Goal: Information Seeking & Learning: Compare options

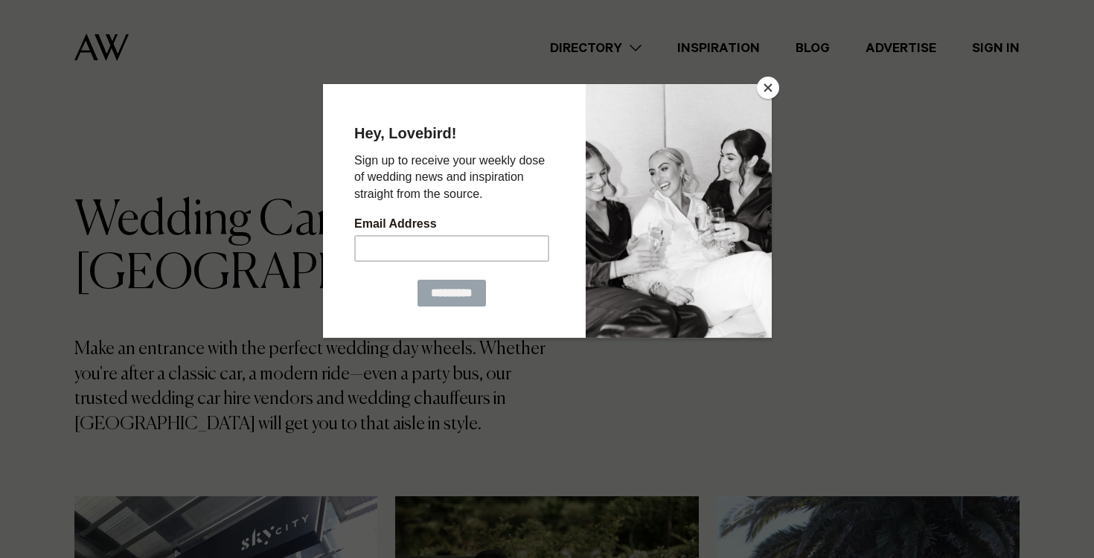
click at [772, 80] on button "Close" at bounding box center [768, 88] width 22 height 22
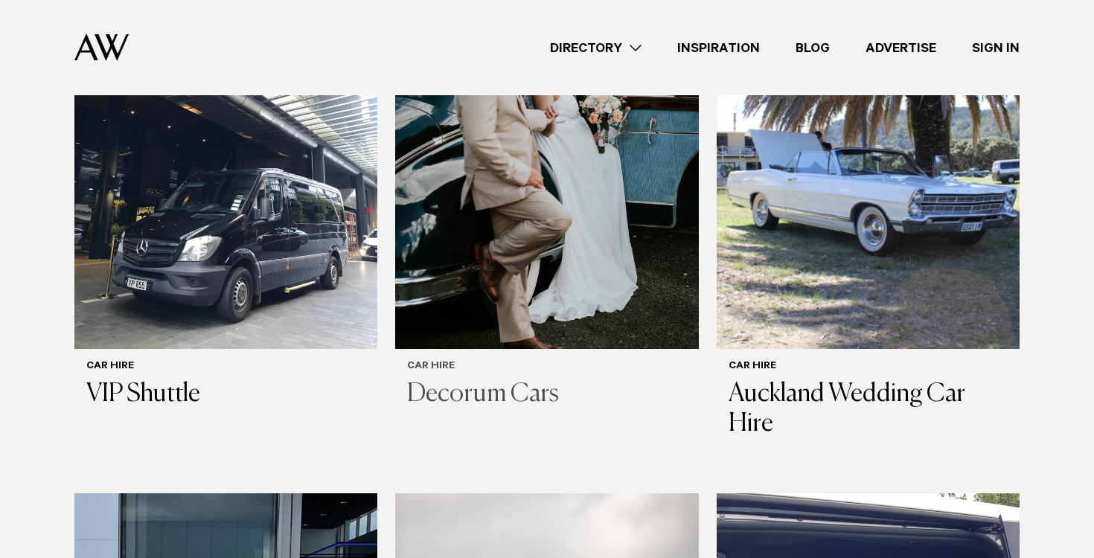
scroll to position [447, 0]
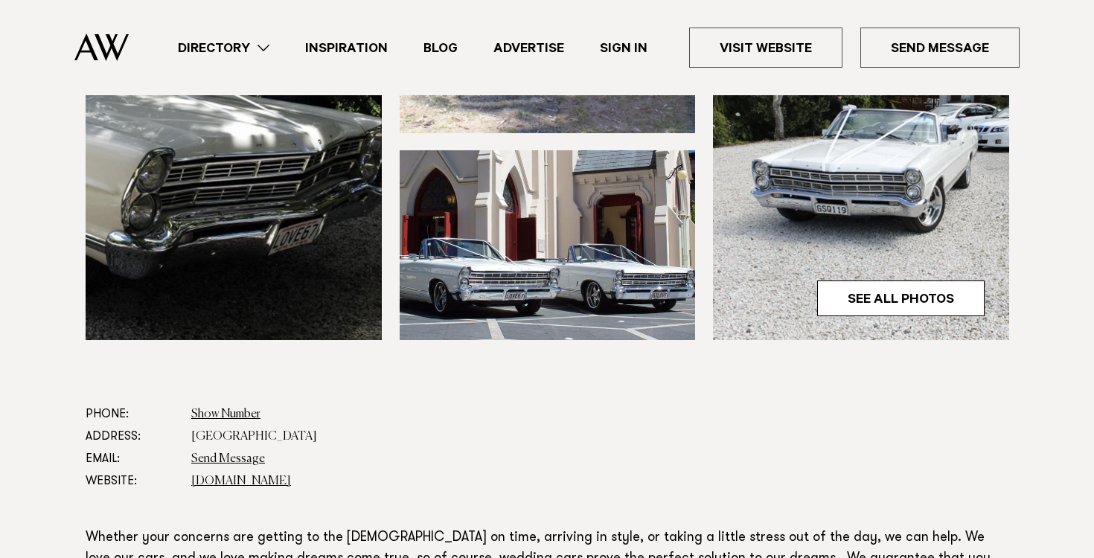
scroll to position [663, 0]
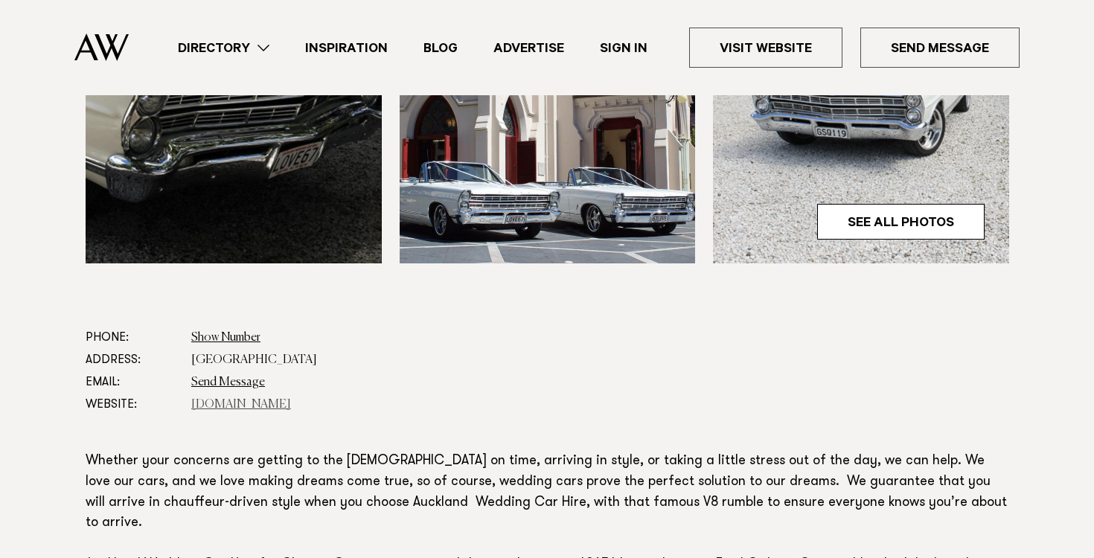
click at [279, 399] on link "aucklandweddingcarhire.co.nz" at bounding box center [241, 405] width 100 height 12
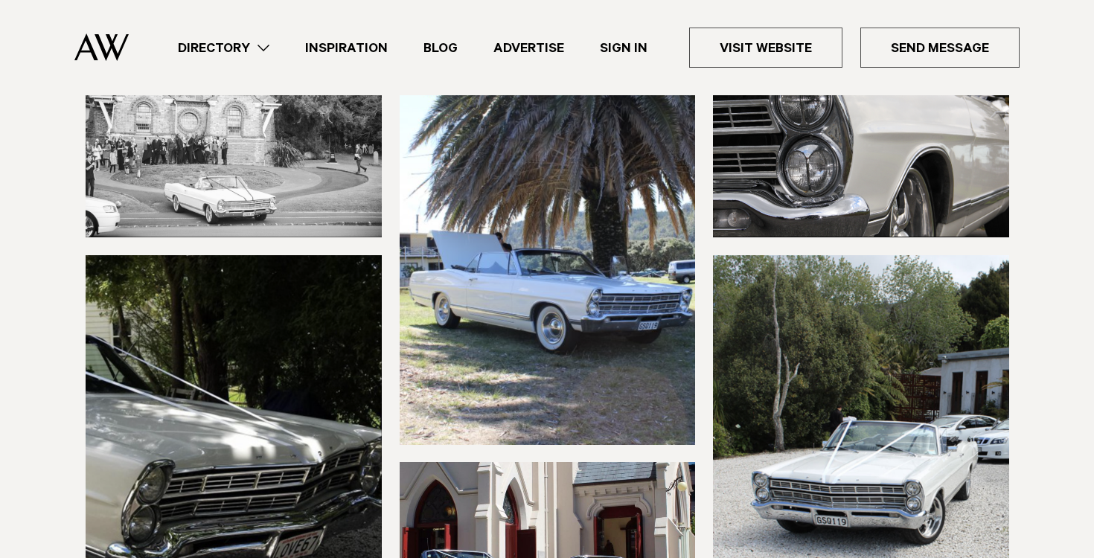
scroll to position [0, 0]
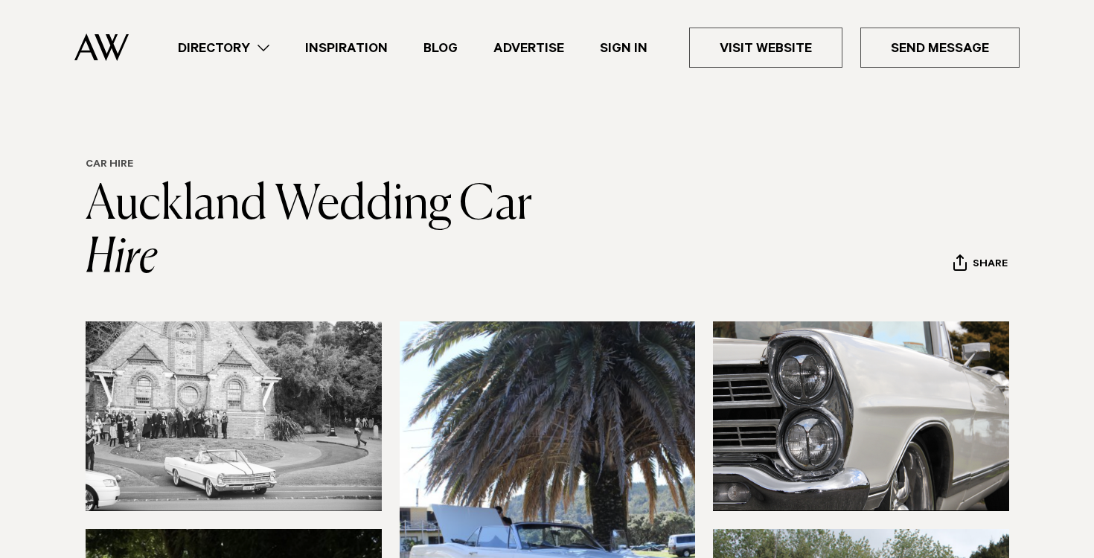
click at [115, 166] on link "Car Hire" at bounding box center [110, 165] width 48 height 12
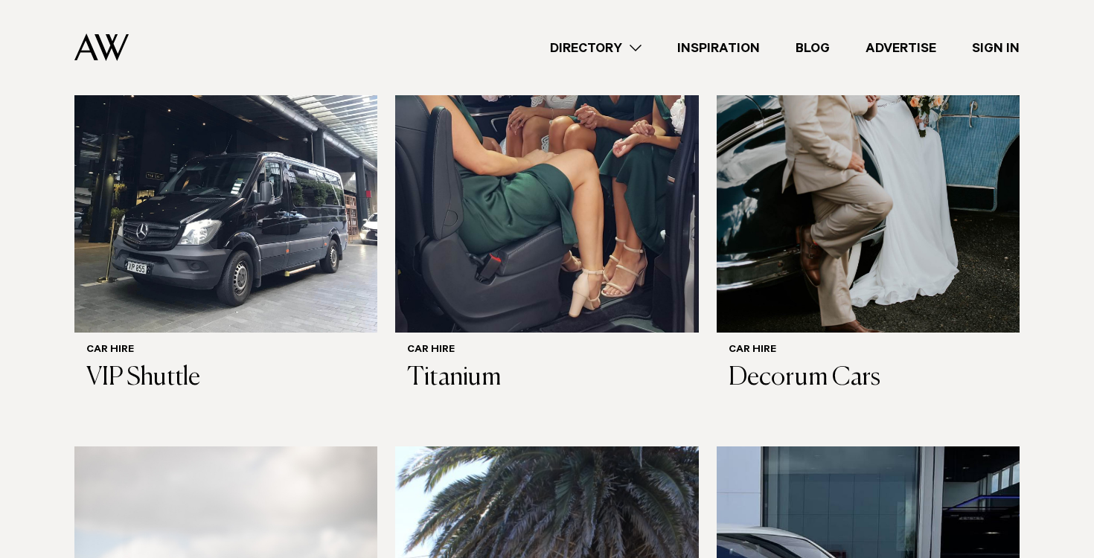
scroll to position [591, 0]
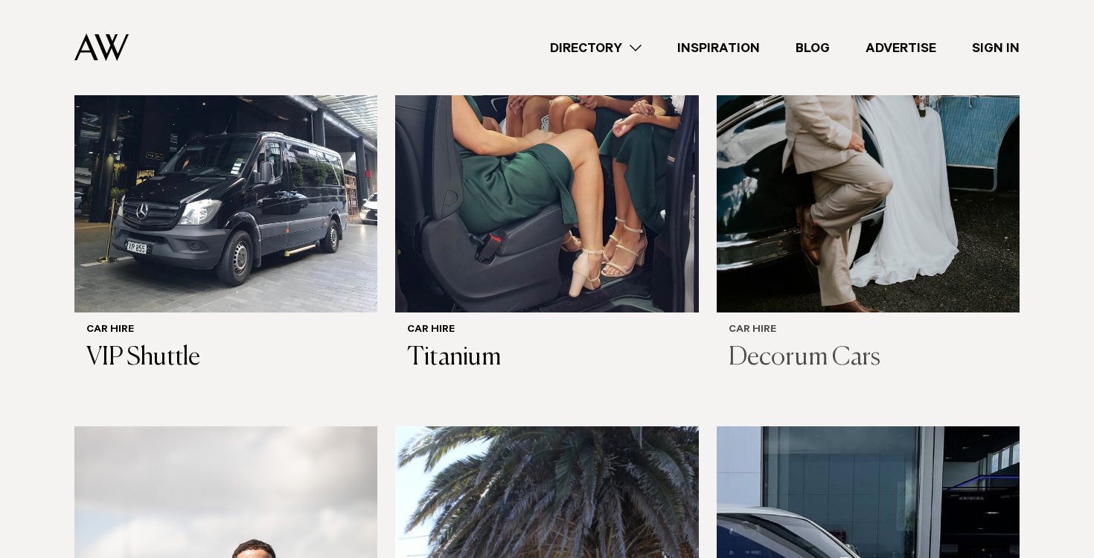
click at [843, 346] on h3 "Decorum Cars" at bounding box center [868, 358] width 279 height 31
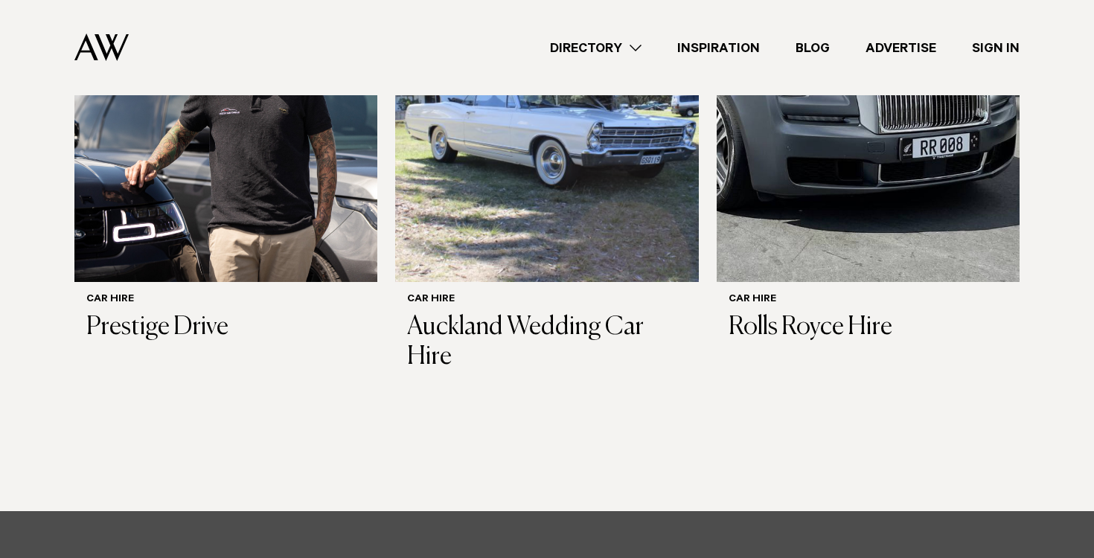
scroll to position [1140, 0]
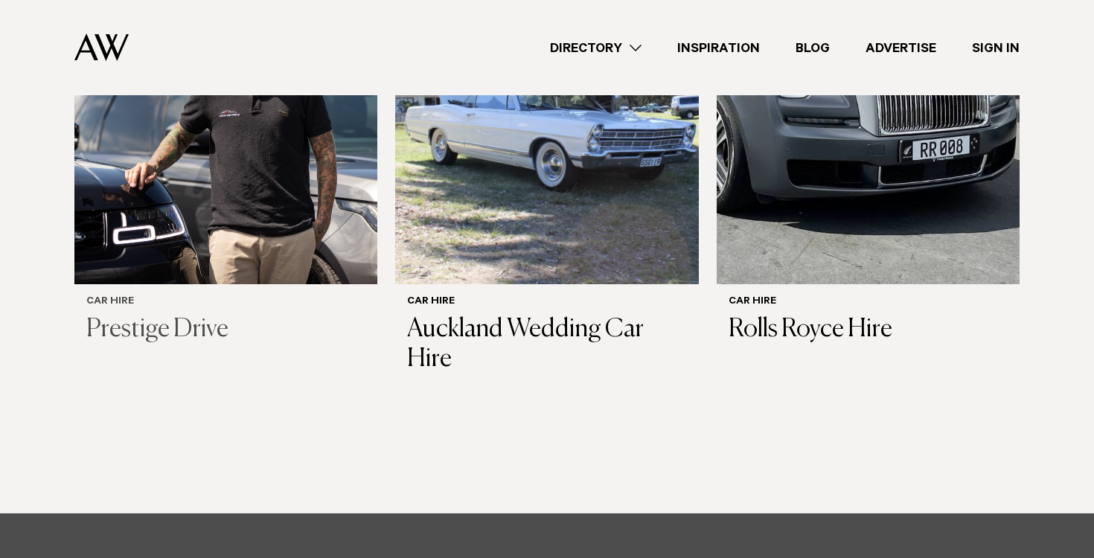
click at [182, 317] on h3 "Prestige Drive" at bounding box center [225, 330] width 279 height 31
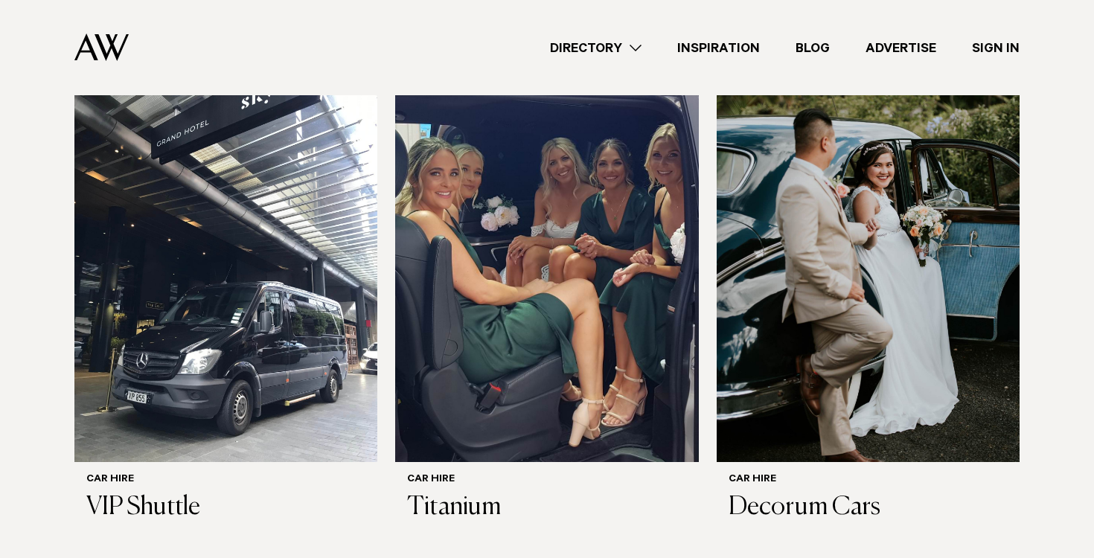
scroll to position [443, 0]
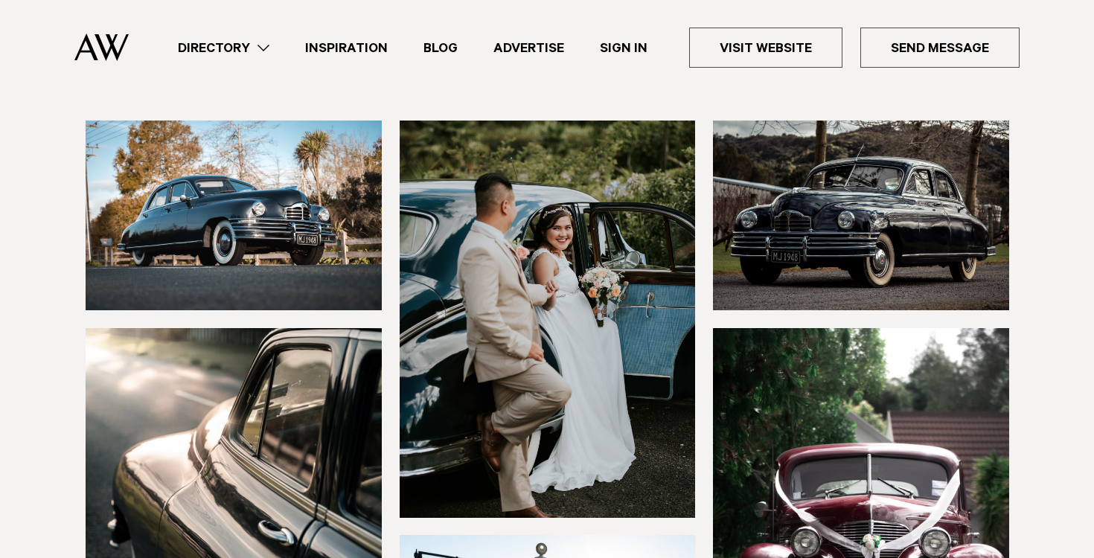
scroll to position [598, 0]
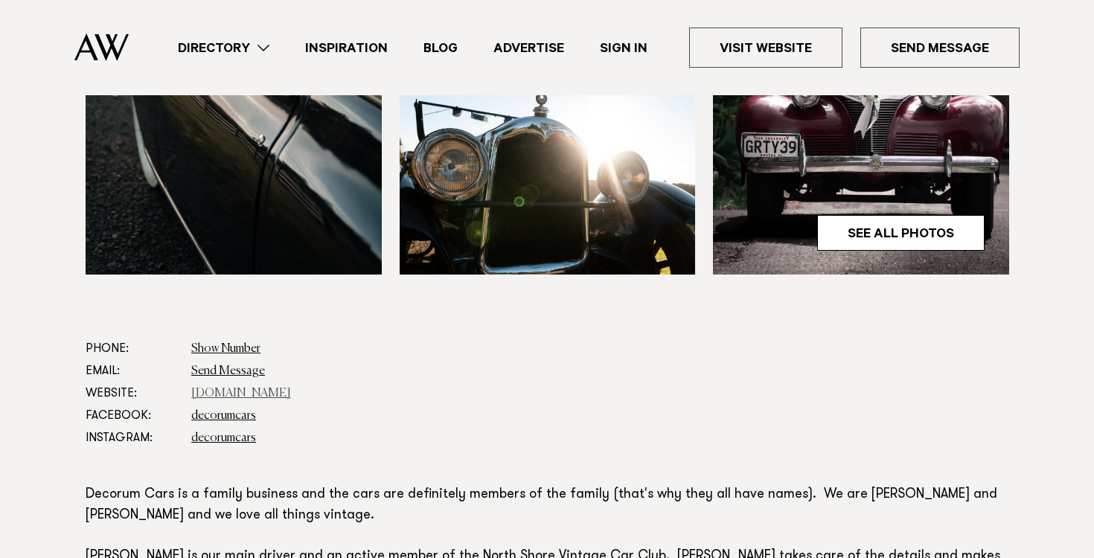
click at [236, 390] on link "www.decorumcars.co.nz" at bounding box center [241, 394] width 100 height 12
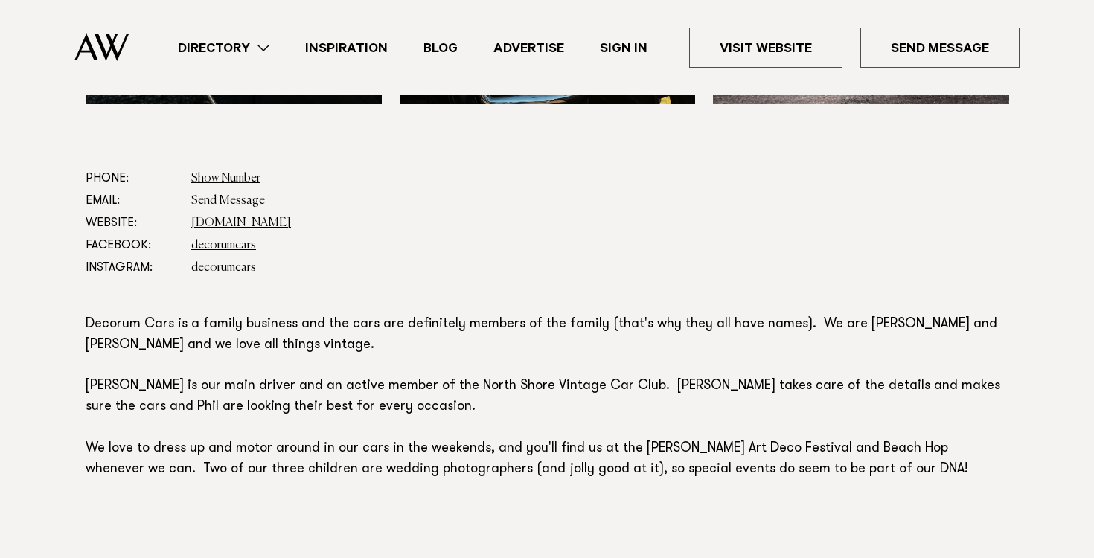
scroll to position [773, 0]
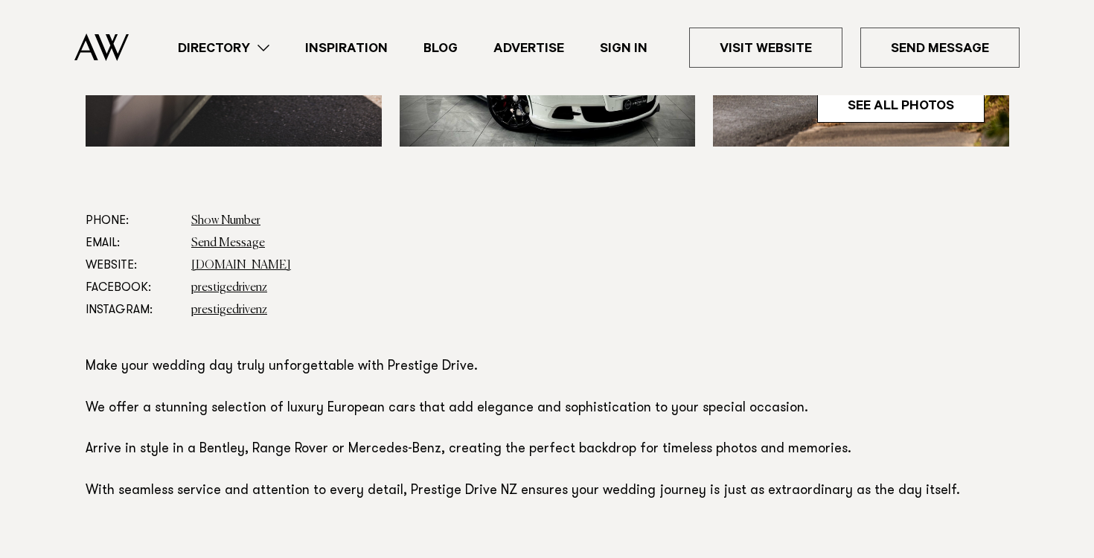
scroll to position [810, 0]
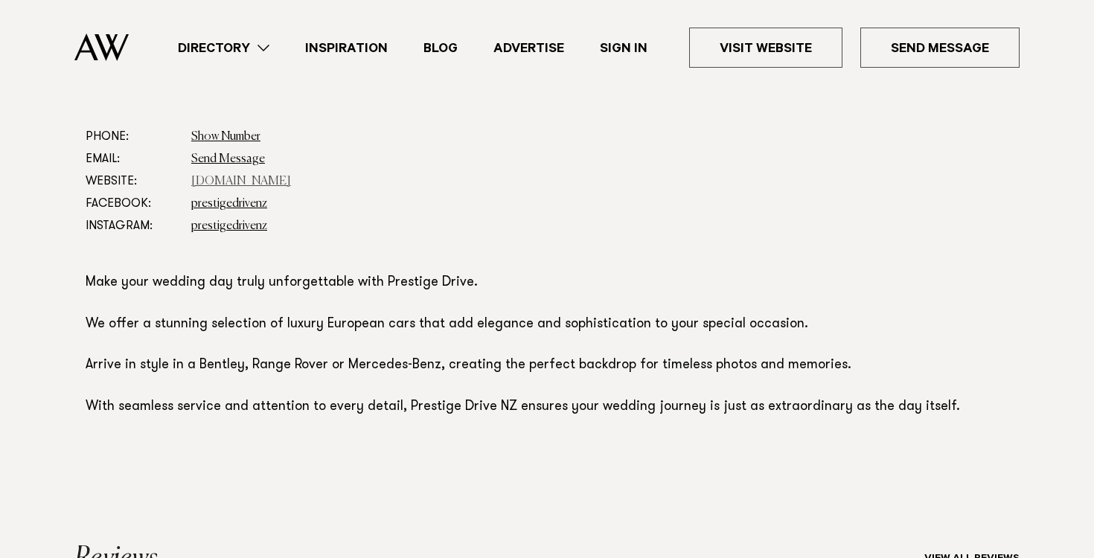
click at [258, 182] on link "[DOMAIN_NAME]" at bounding box center [241, 182] width 100 height 12
